Goal: Transaction & Acquisition: Book appointment/travel/reservation

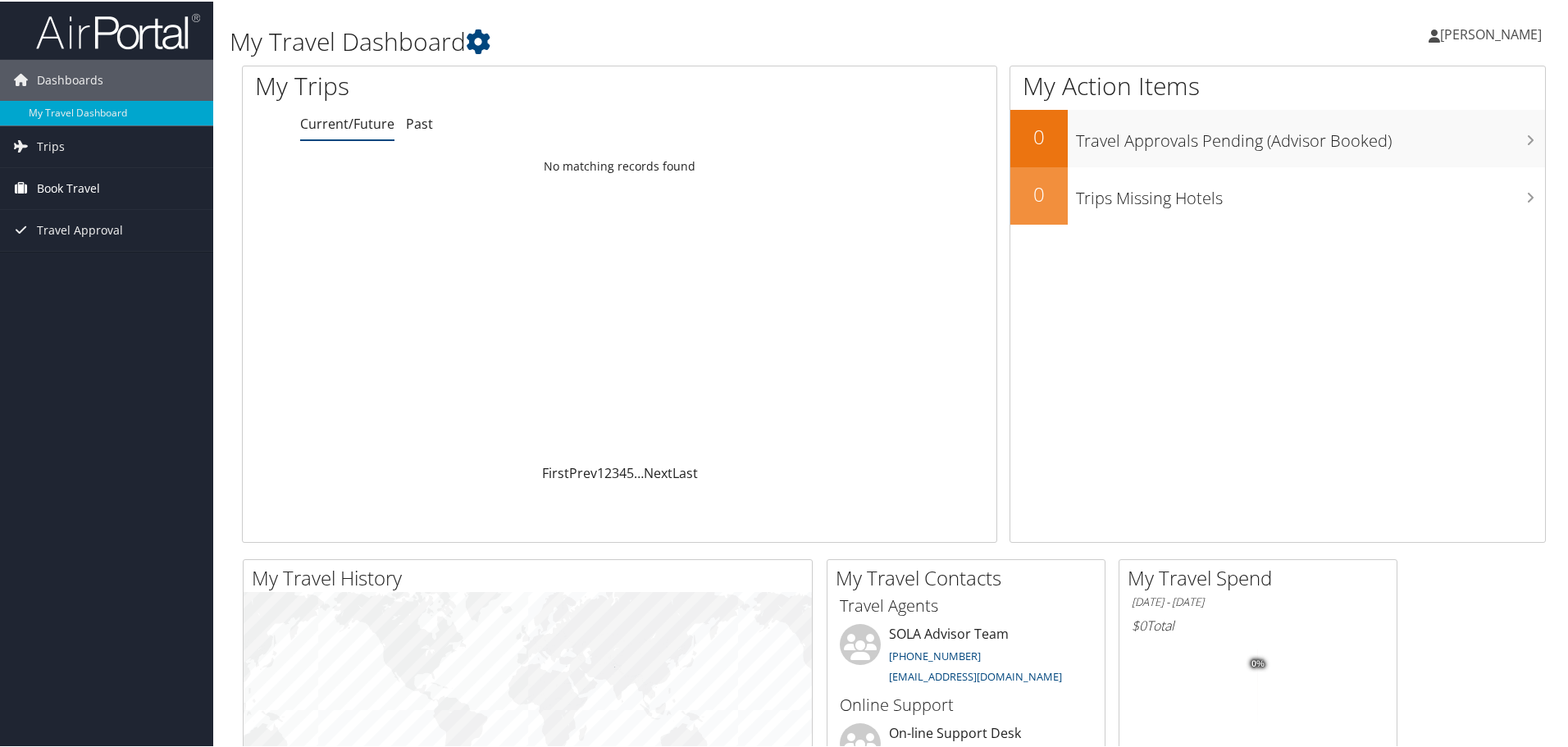
click at [48, 177] on span "Book Travel" at bounding box center [69, 187] width 63 height 41
click at [79, 247] on link "Book/Manage Online Trips" at bounding box center [107, 245] width 213 height 25
